Goal: Task Accomplishment & Management: Use online tool/utility

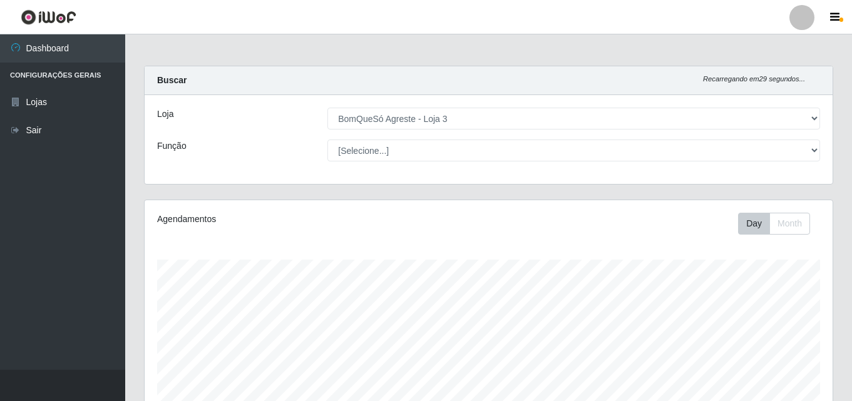
select select "215"
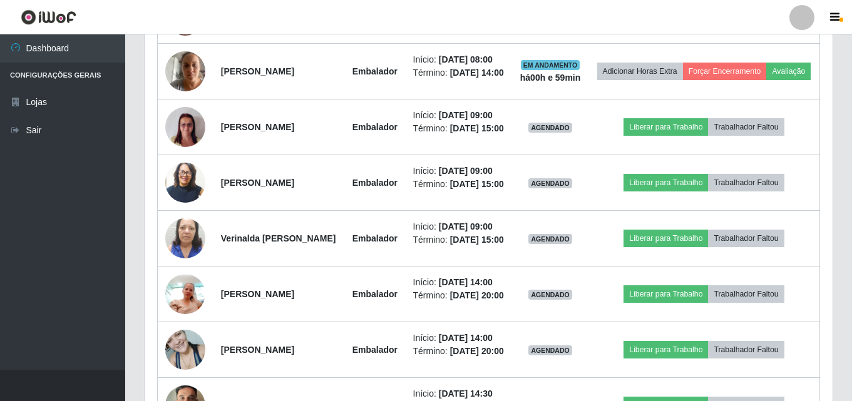
scroll to position [583, 0]
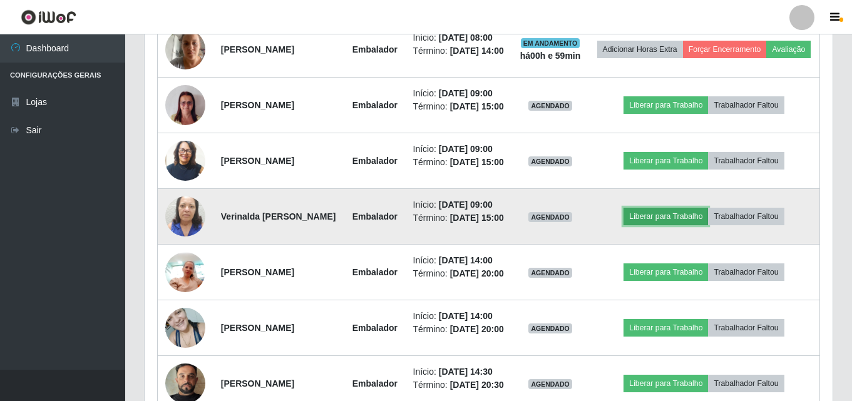
click at [656, 225] on button "Liberar para Trabalho" at bounding box center [666, 217] width 85 height 18
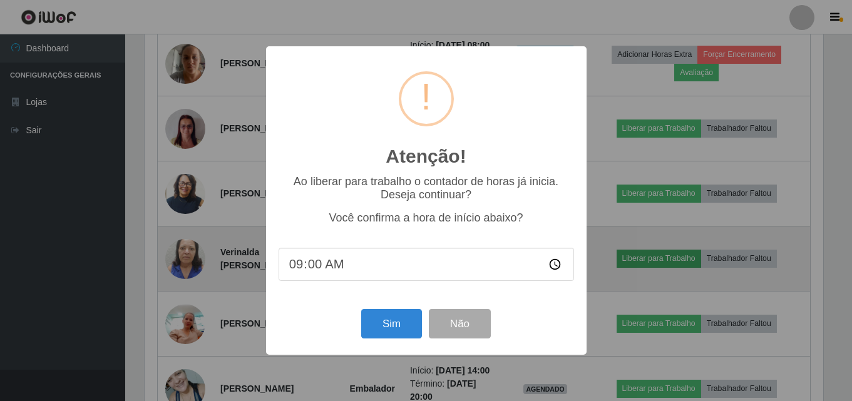
scroll to position [260, 682]
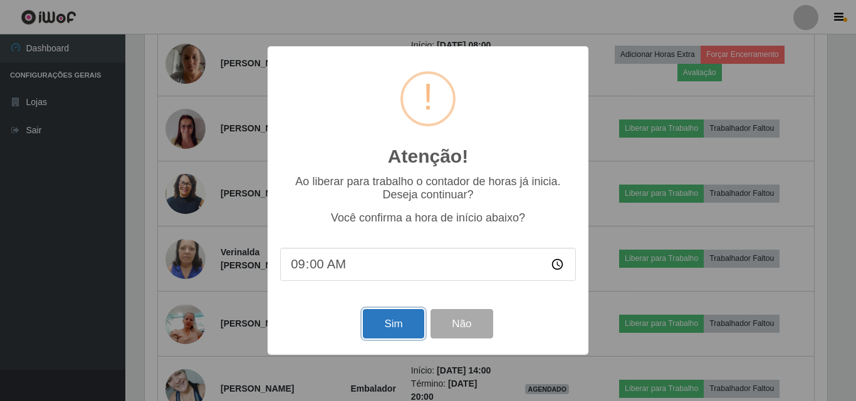
click at [417, 321] on button "Sim" at bounding box center [393, 323] width 61 height 29
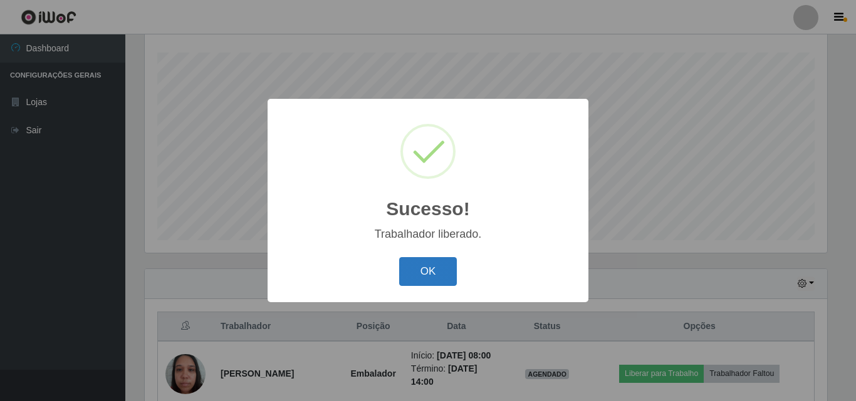
click at [450, 264] on button "OK" at bounding box center [428, 271] width 58 height 29
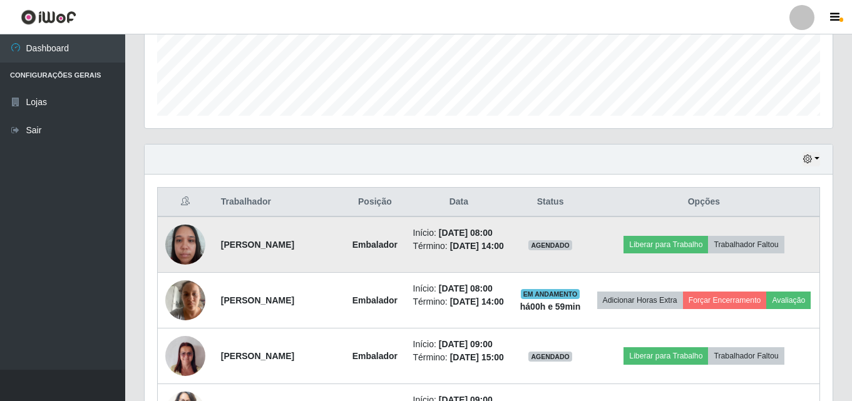
scroll to position [333, 0]
click at [665, 244] on button "Liberar para Trabalho" at bounding box center [666, 244] width 85 height 18
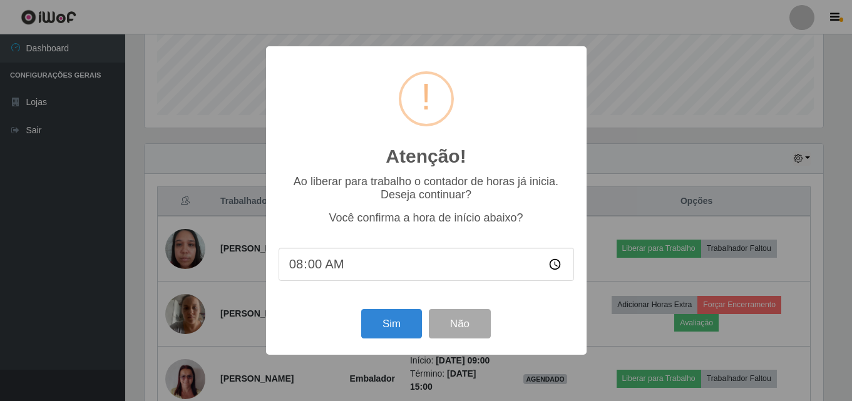
scroll to position [260, 682]
click at [403, 322] on button "Sim" at bounding box center [393, 323] width 61 height 29
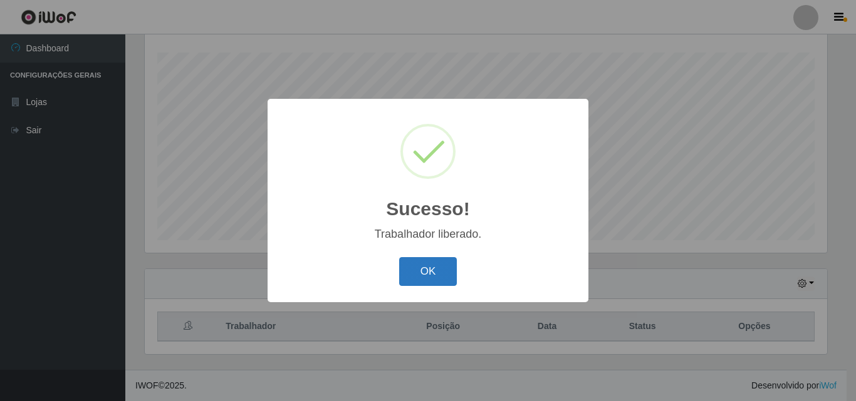
click at [416, 279] on button "OK" at bounding box center [428, 271] width 58 height 29
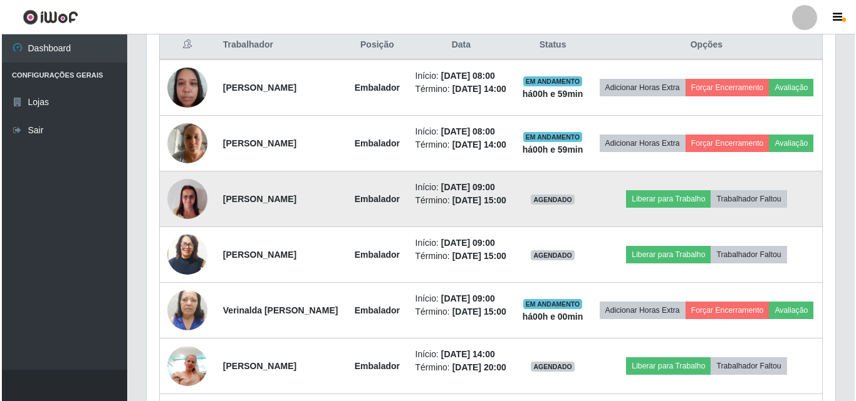
scroll to position [520, 0]
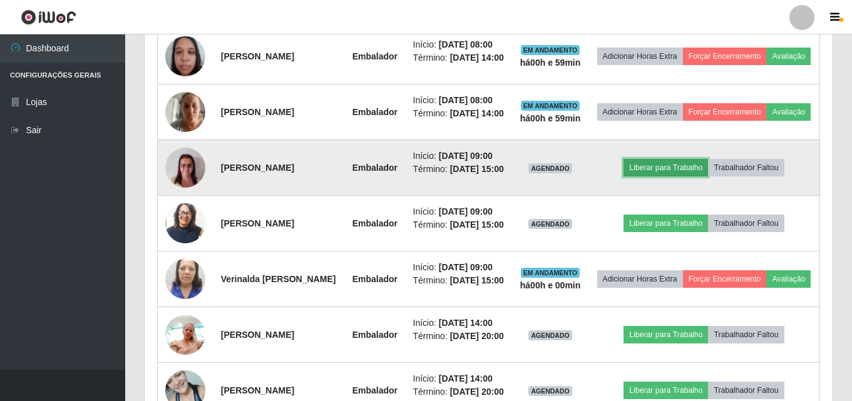
click at [657, 177] on button "Liberar para Trabalho" at bounding box center [666, 168] width 85 height 18
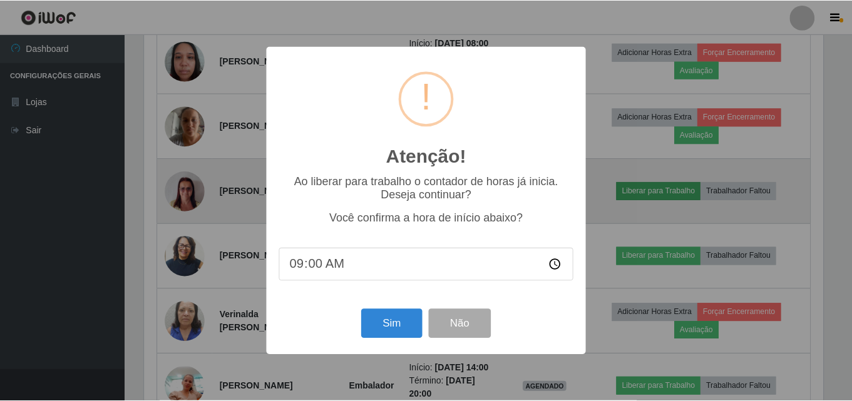
scroll to position [260, 682]
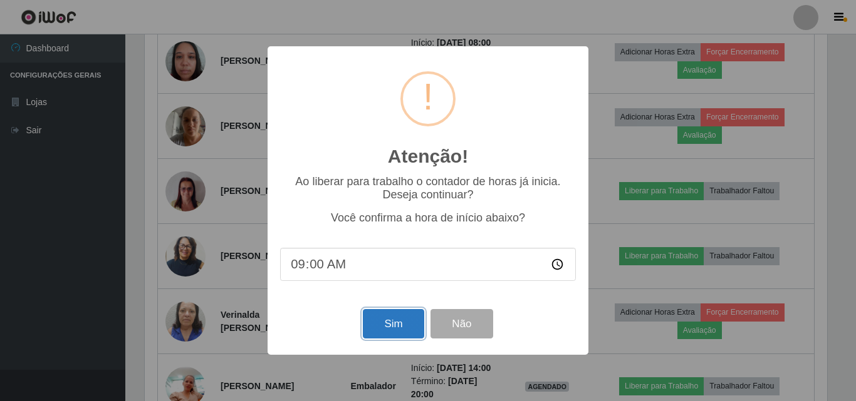
click at [391, 336] on button "Sim" at bounding box center [393, 323] width 61 height 29
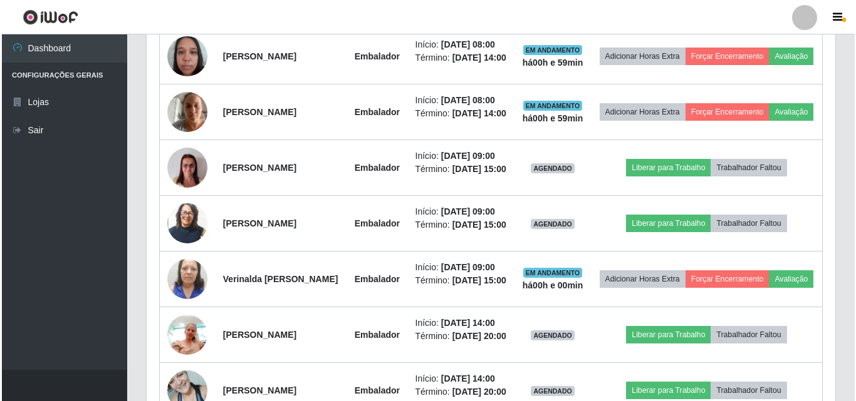
scroll to position [0, 0]
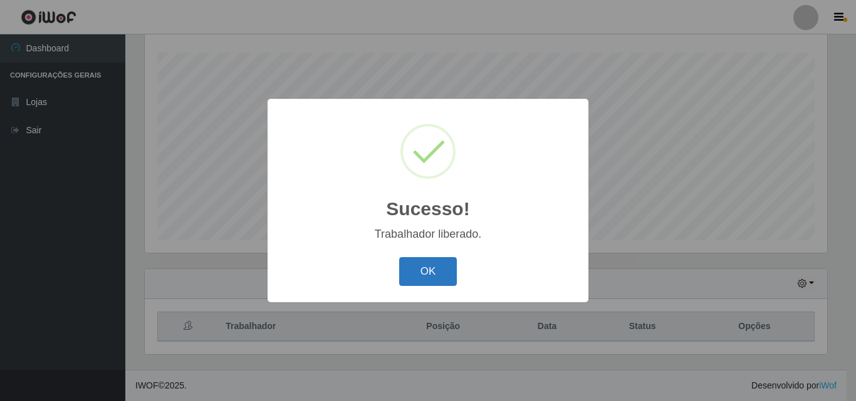
click at [422, 286] on button "OK" at bounding box center [428, 271] width 58 height 29
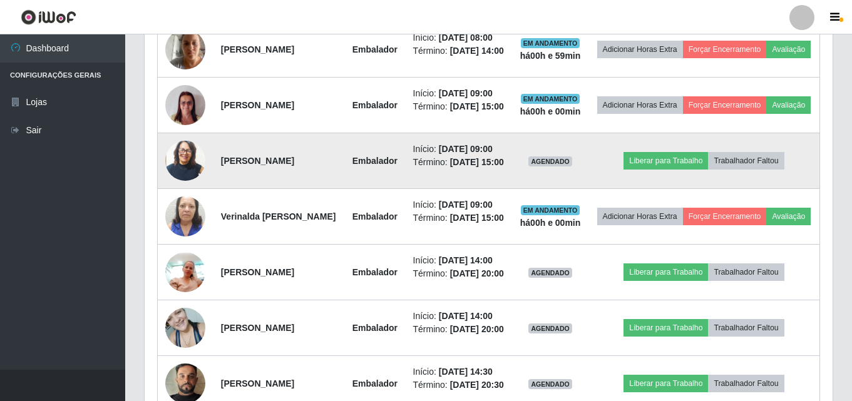
click at [178, 184] on img at bounding box center [185, 160] width 40 height 47
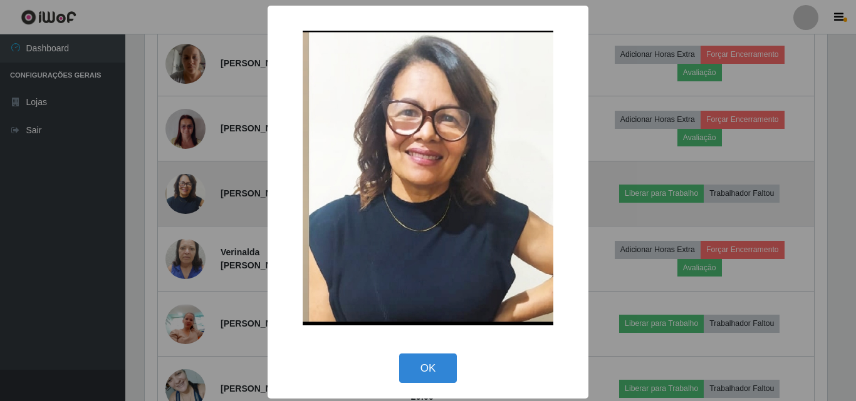
click at [178, 195] on div "× OK Cancel" at bounding box center [428, 200] width 856 height 401
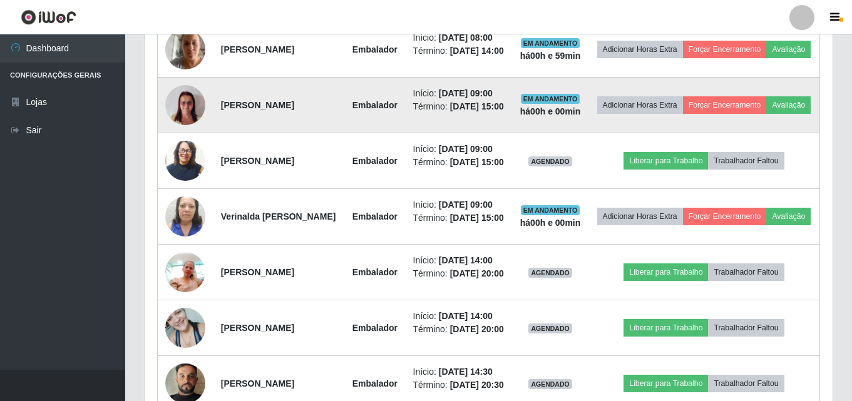
click at [203, 132] on img at bounding box center [185, 105] width 40 height 53
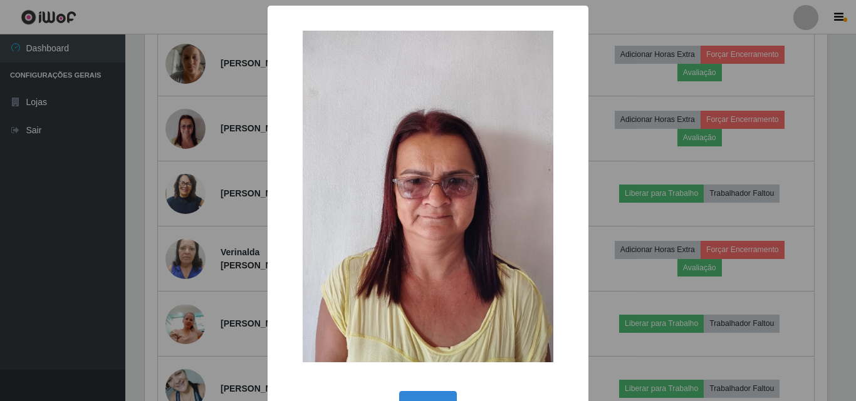
click at [192, 138] on div "× OK Cancel" at bounding box center [428, 200] width 856 height 401
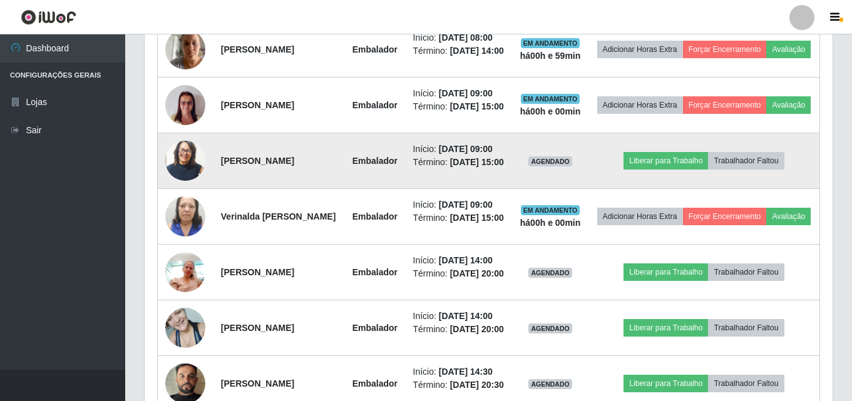
click at [180, 184] on img at bounding box center [185, 160] width 40 height 47
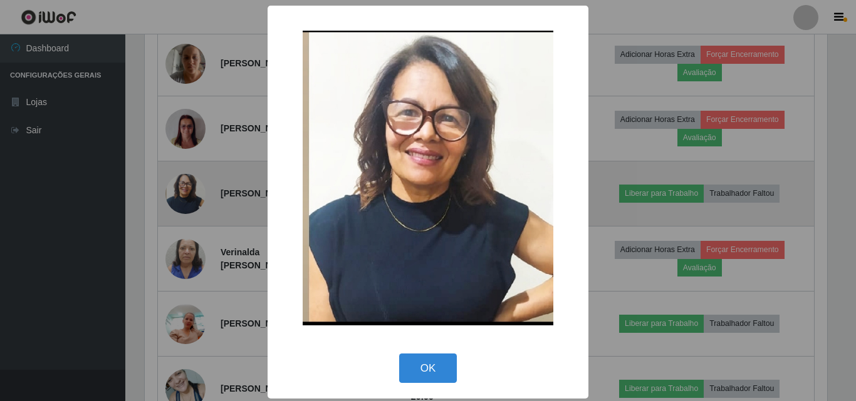
click at [180, 200] on div "× OK Cancel" at bounding box center [428, 200] width 856 height 401
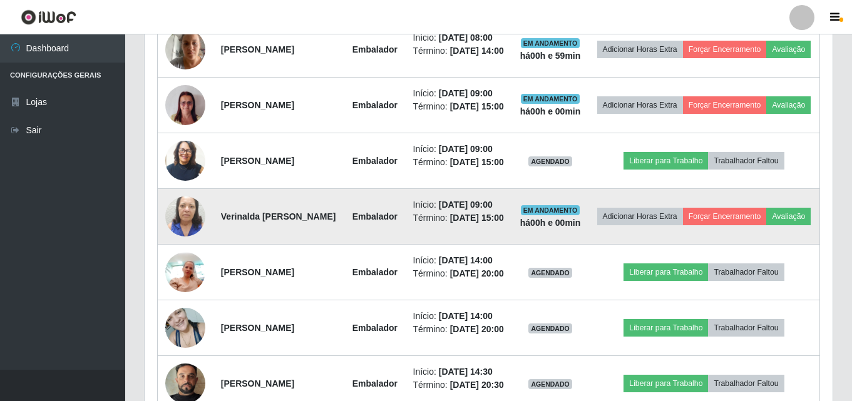
click at [178, 249] on img at bounding box center [185, 216] width 40 height 71
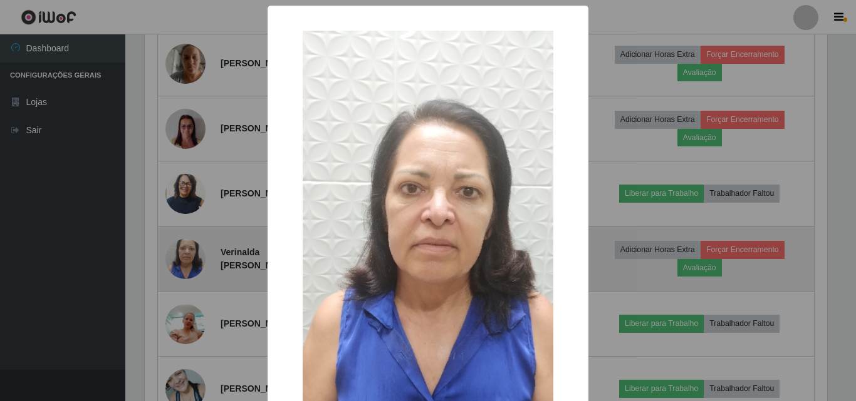
click at [178, 249] on div "× OK Cancel" at bounding box center [428, 200] width 856 height 401
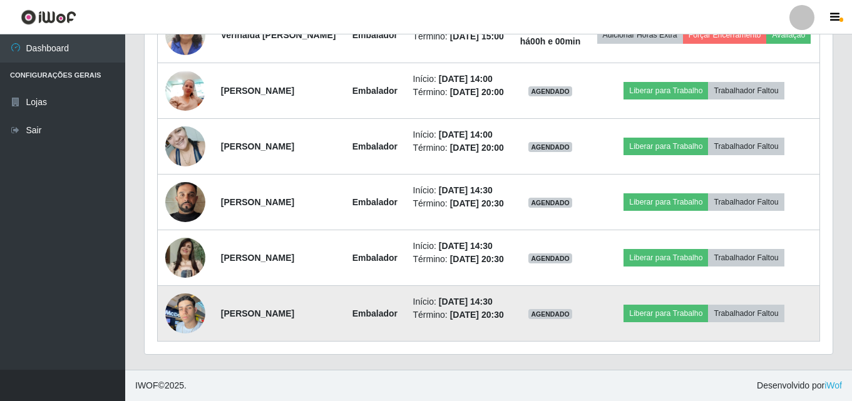
click at [190, 338] on img at bounding box center [185, 313] width 40 height 53
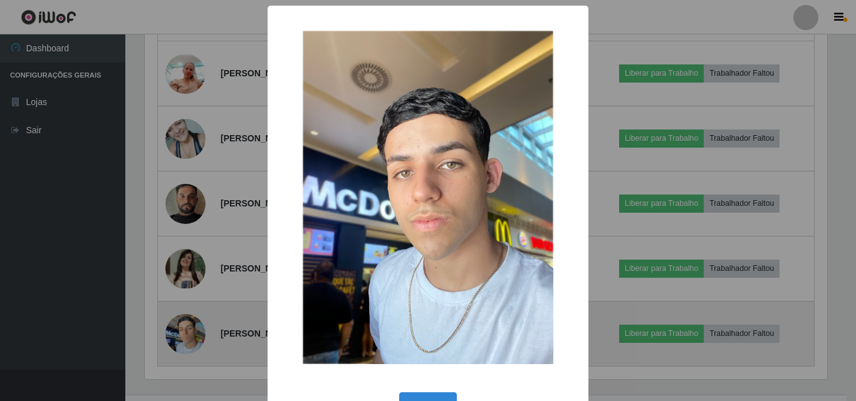
click at [190, 338] on div "× OK Cancel" at bounding box center [428, 200] width 856 height 401
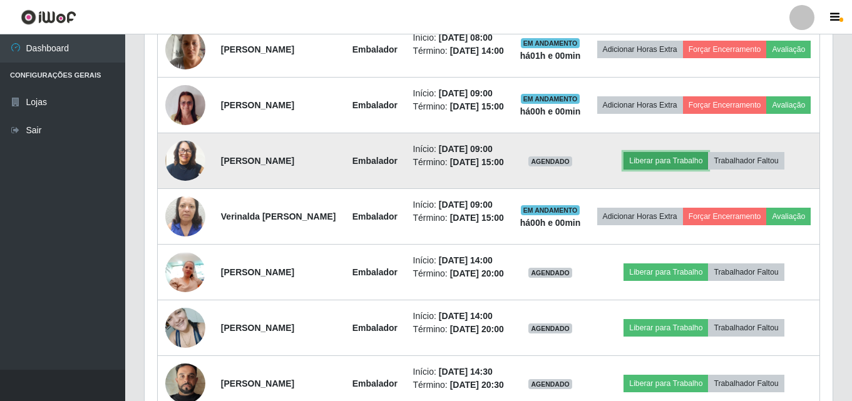
click at [666, 170] on button "Liberar para Trabalho" at bounding box center [666, 161] width 85 height 18
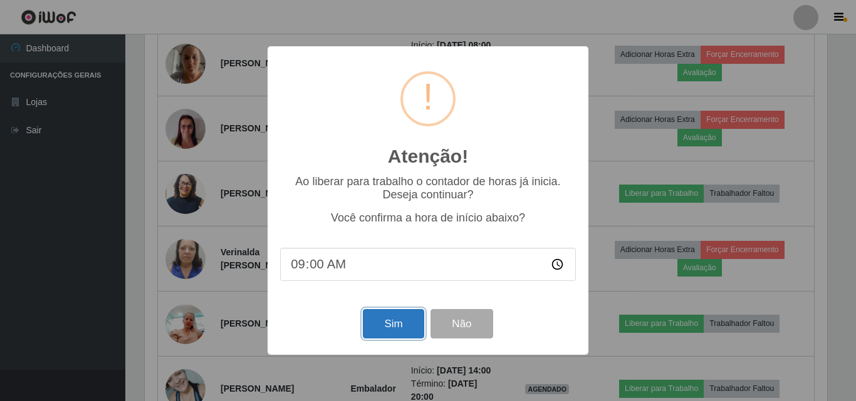
click at [398, 323] on button "Sim" at bounding box center [393, 323] width 61 height 29
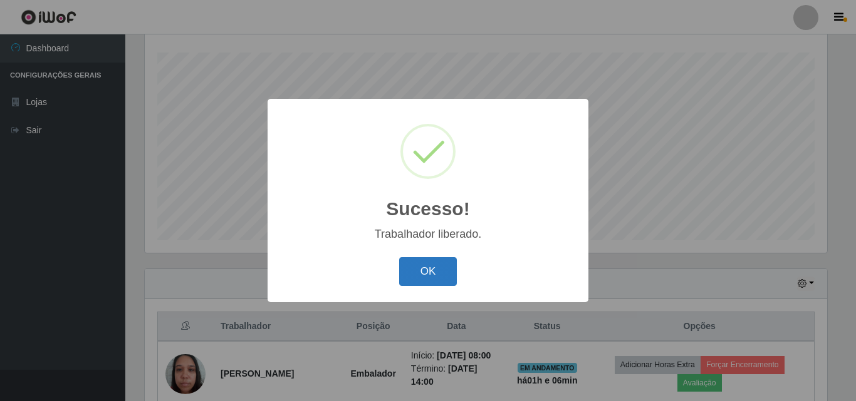
click at [434, 272] on button "OK" at bounding box center [428, 271] width 58 height 29
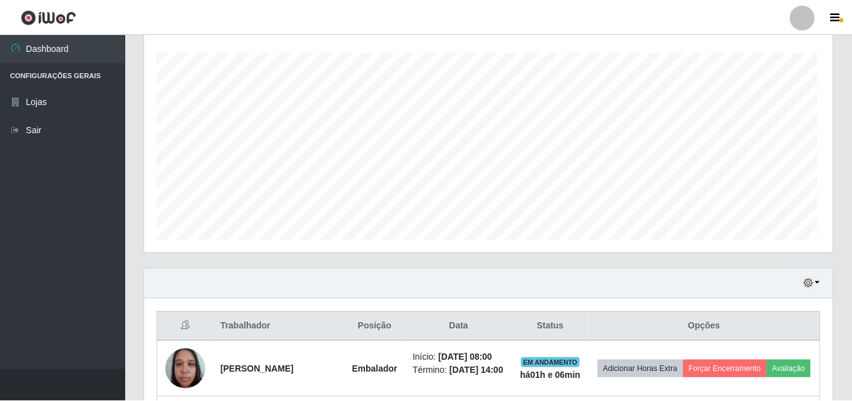
scroll to position [260, 688]
